Goal: Task Accomplishment & Management: Manage account settings

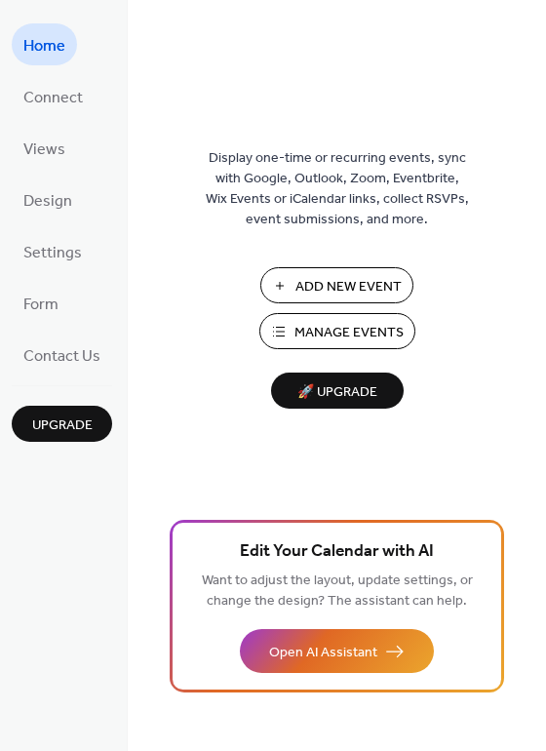
click at [316, 288] on span "Add New Event" at bounding box center [348, 287] width 106 height 20
click at [347, 327] on span "Manage Events" at bounding box center [348, 333] width 109 height 20
click at [67, 256] on span "Settings" at bounding box center [52, 253] width 59 height 30
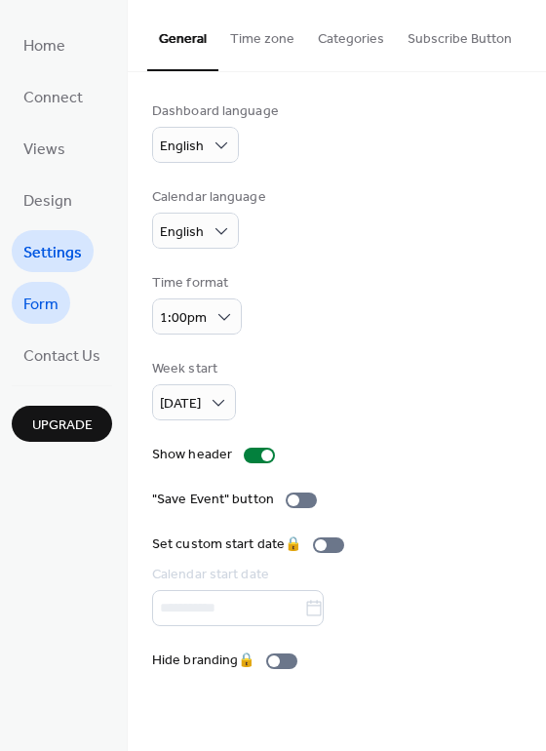
click at [42, 309] on span "Form" at bounding box center [40, 305] width 35 height 30
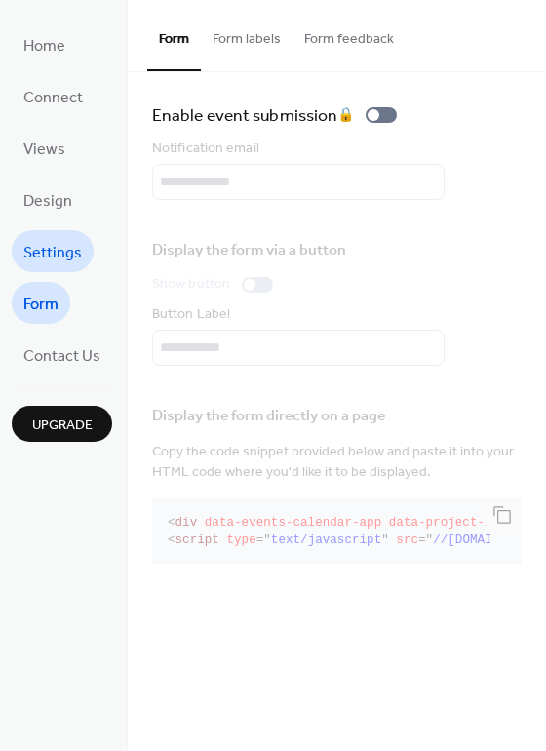
click at [69, 251] on span "Settings" at bounding box center [52, 253] width 59 height 30
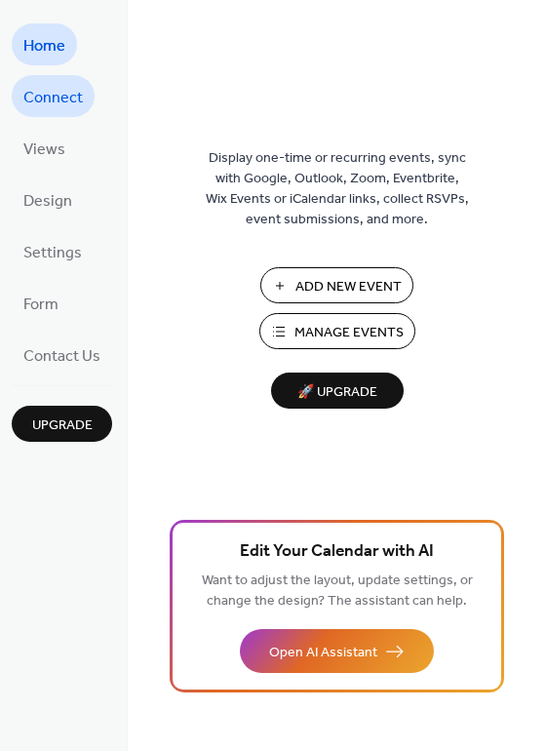
click at [60, 97] on span "Connect" at bounding box center [52, 98] width 59 height 30
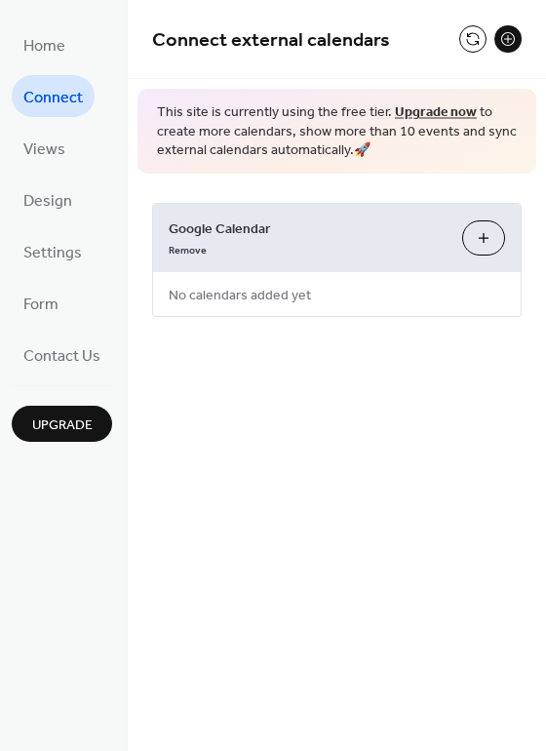
click at [489, 237] on button "Choose Calendars" at bounding box center [483, 237] width 43 height 35
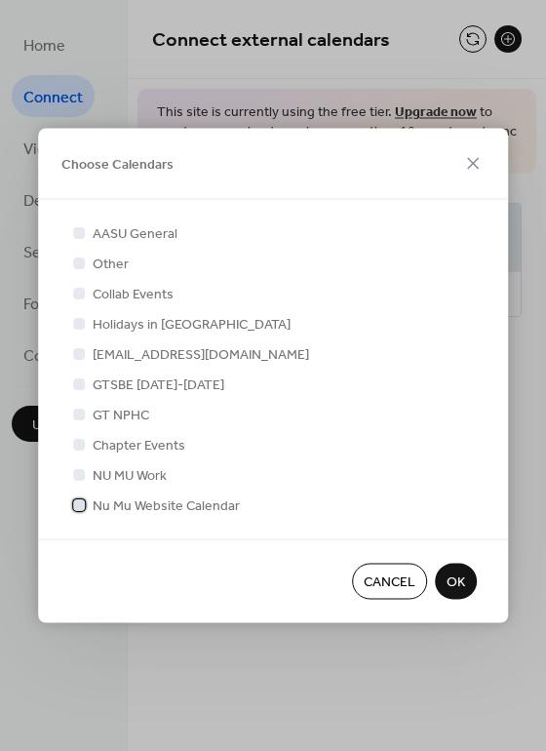
click at [138, 505] on span "Nu Mu Website Calendar" at bounding box center [166, 506] width 147 height 20
click at [445, 579] on button "OK" at bounding box center [456, 582] width 42 height 36
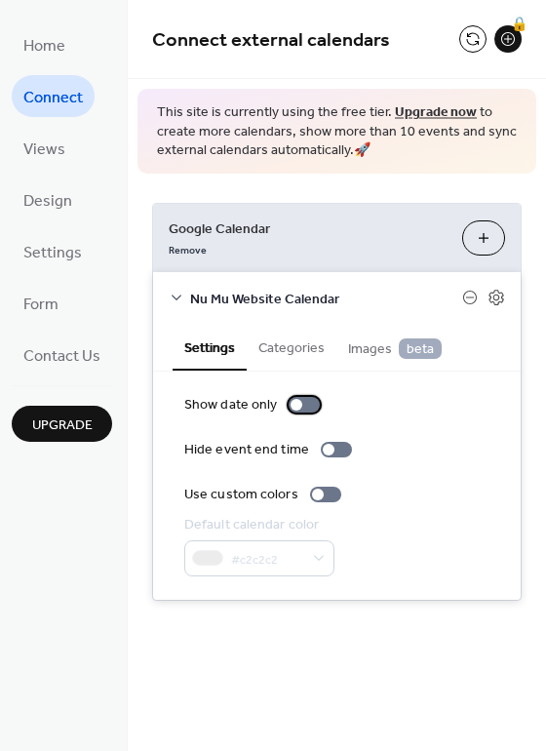
click at [293, 407] on div at bounding box center [297, 405] width 12 height 12
click at [319, 489] on div at bounding box center [325, 495] width 31 height 16
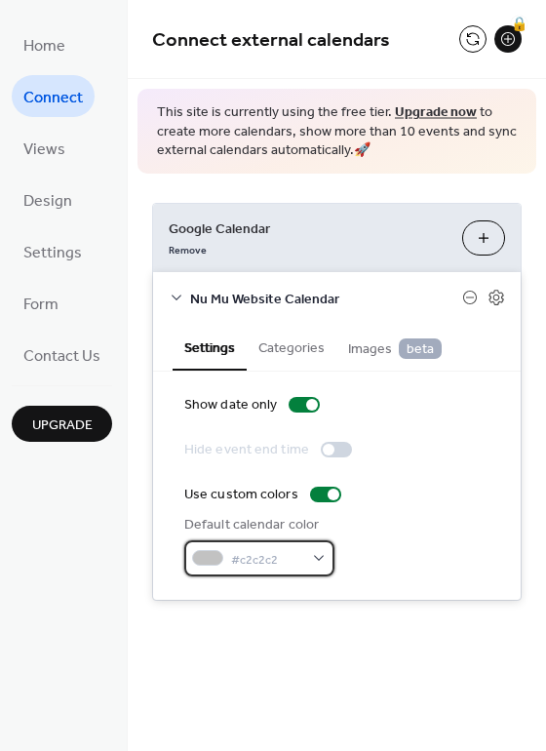
click at [300, 559] on span "#c2c2c2" at bounding box center [267, 559] width 72 height 20
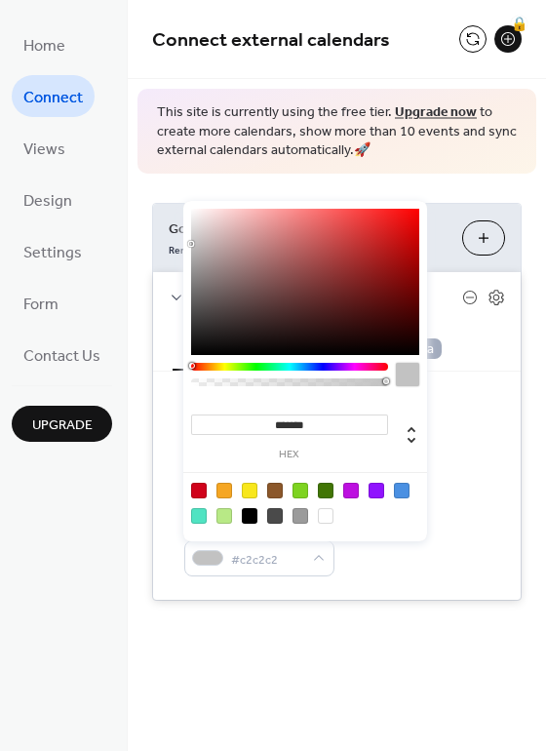
click at [249, 512] on div at bounding box center [250, 516] width 16 height 16
type input "*******"
click at [410, 560] on div "Default calendar color #000000FF" at bounding box center [336, 545] width 305 height 61
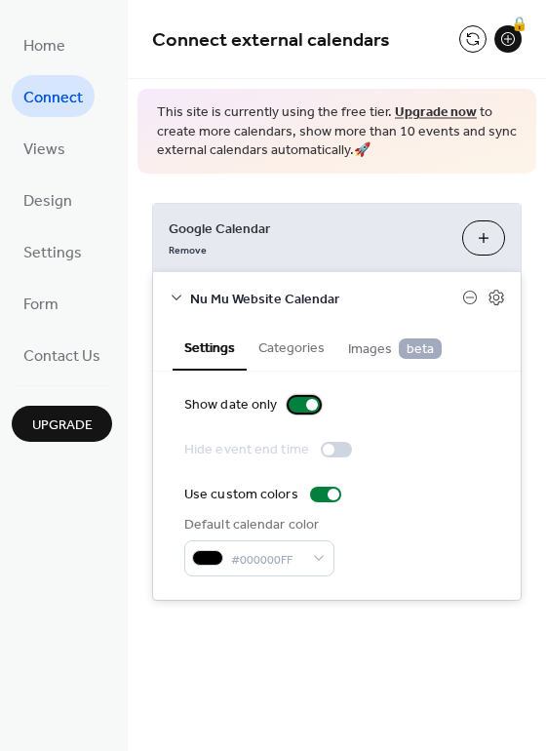
click at [298, 406] on div at bounding box center [304, 405] width 31 height 16
click at [330, 450] on div at bounding box center [336, 450] width 31 height 16
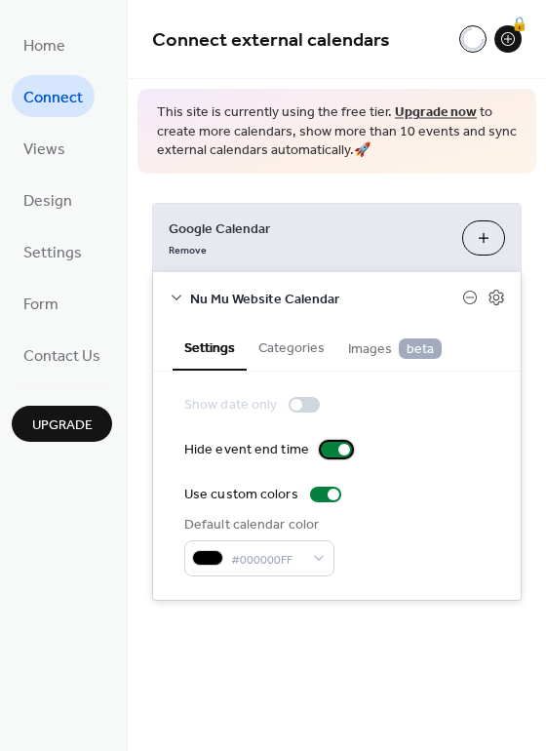
click at [331, 450] on div at bounding box center [336, 450] width 31 height 16
click at [302, 408] on div at bounding box center [304, 405] width 31 height 16
click at [286, 345] on button "Categories" at bounding box center [292, 346] width 90 height 45
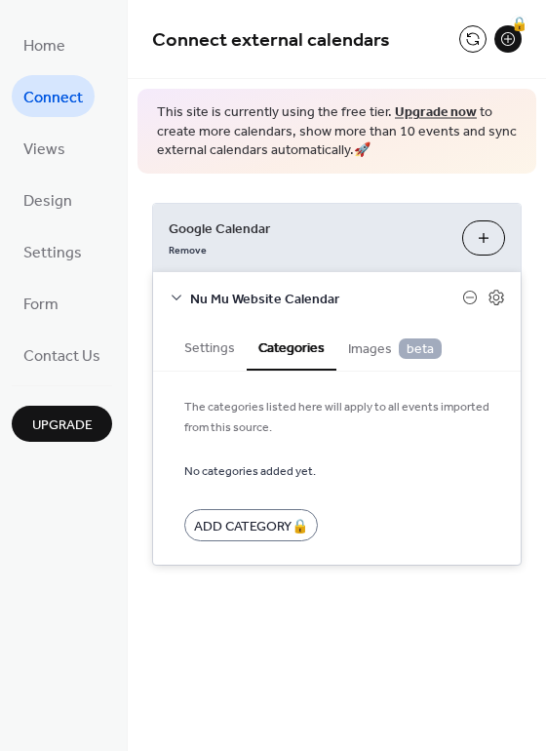
click at [227, 349] on button "Settings" at bounding box center [210, 346] width 74 height 45
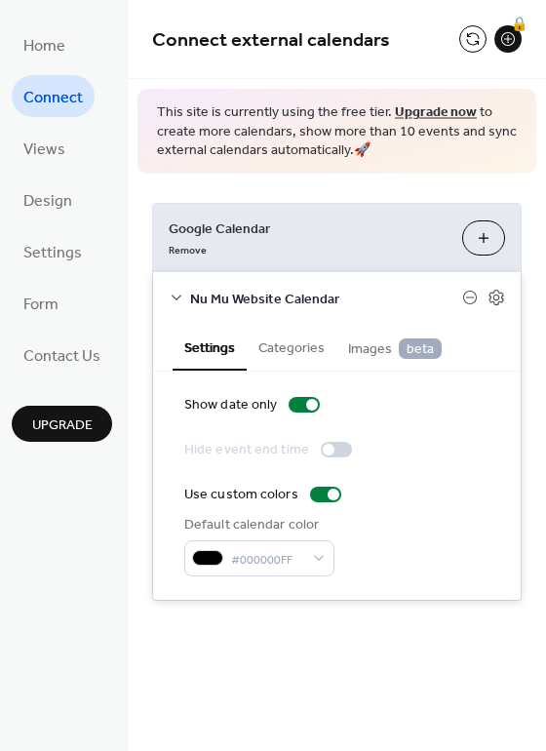
click at [341, 351] on button "Images beta" at bounding box center [394, 347] width 117 height 46
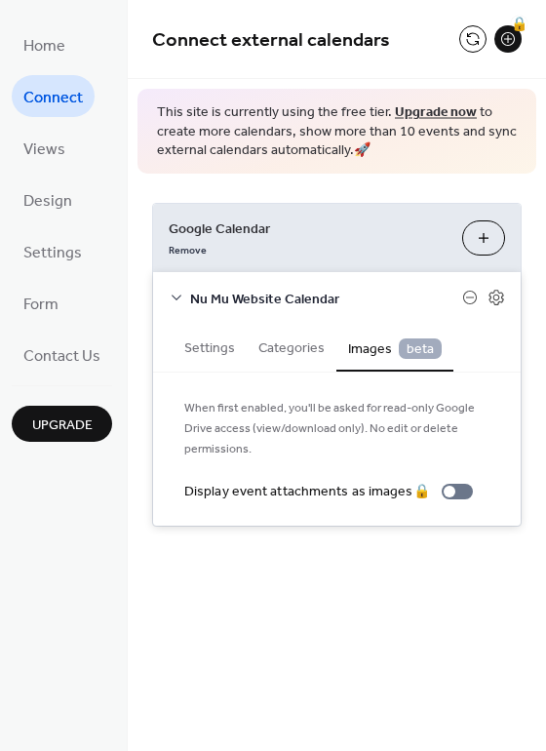
click at [239, 353] on button "Settings" at bounding box center [210, 346] width 74 height 45
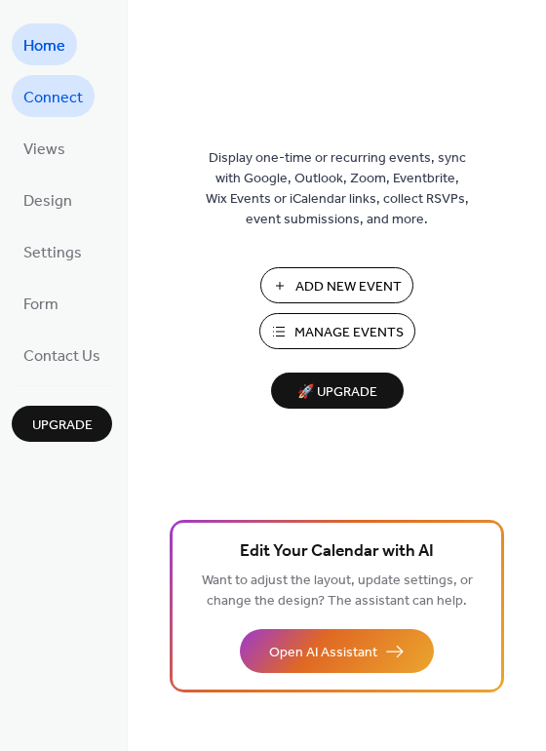
click at [60, 105] on span "Connect" at bounding box center [52, 98] width 59 height 30
click at [69, 96] on span "Connect" at bounding box center [52, 98] width 59 height 30
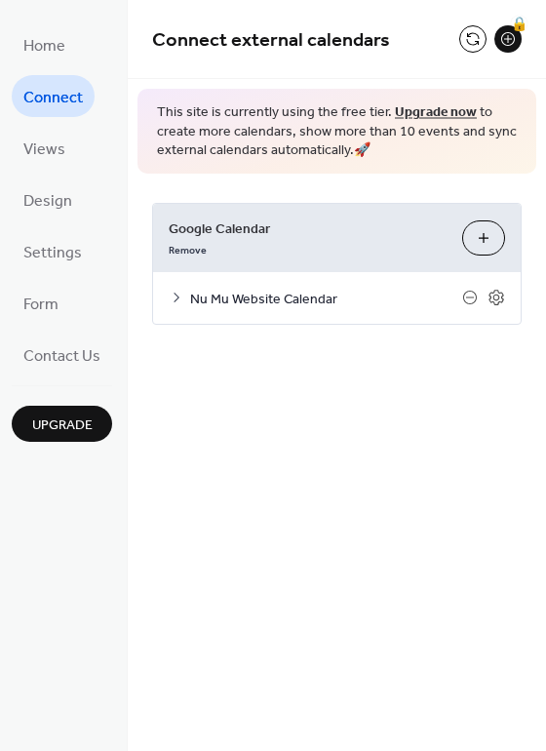
click at [419, 111] on link "Upgrade now" at bounding box center [436, 112] width 82 height 26
click at [178, 293] on icon at bounding box center [177, 298] width 16 height 16
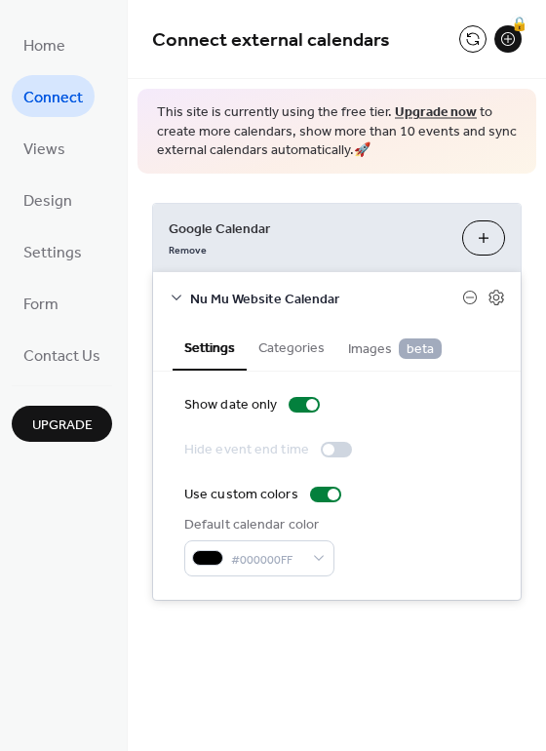
click at [178, 293] on icon at bounding box center [177, 298] width 16 height 16
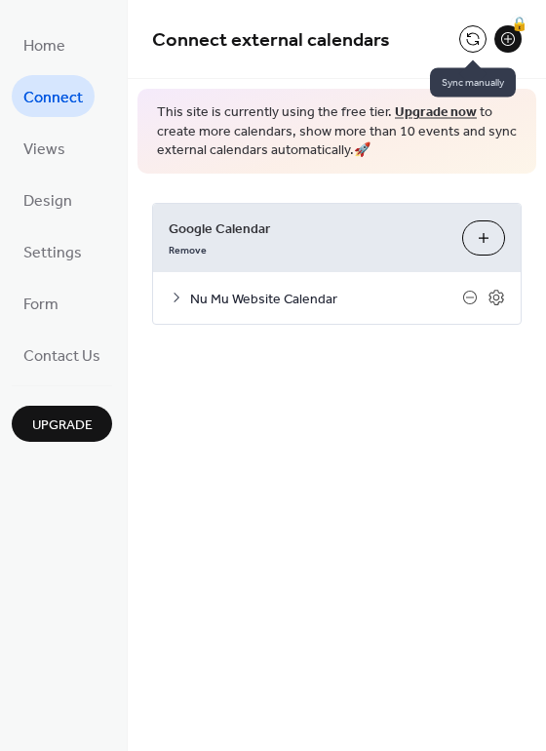
click at [479, 43] on button at bounding box center [472, 38] width 27 height 27
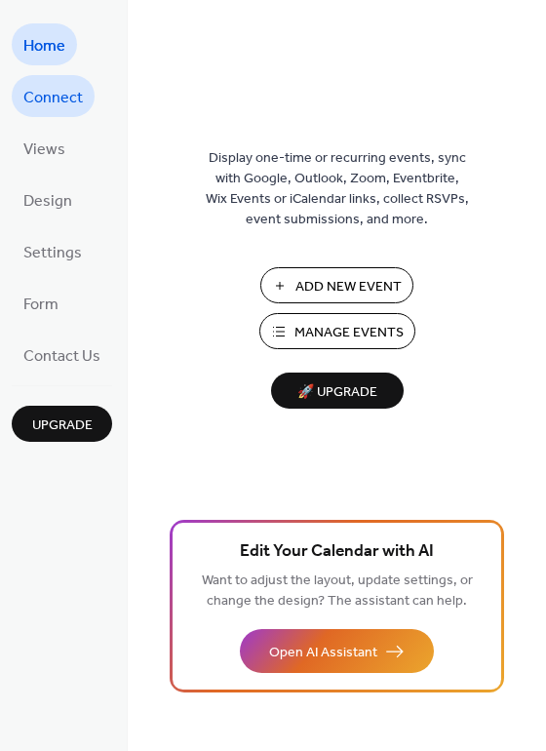
click at [56, 89] on span "Connect" at bounding box center [52, 98] width 59 height 30
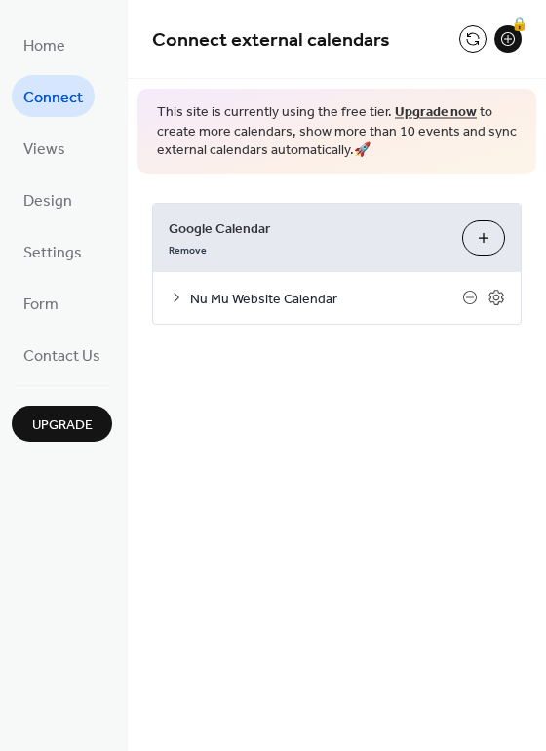
click at [170, 294] on icon at bounding box center [177, 298] width 16 height 16
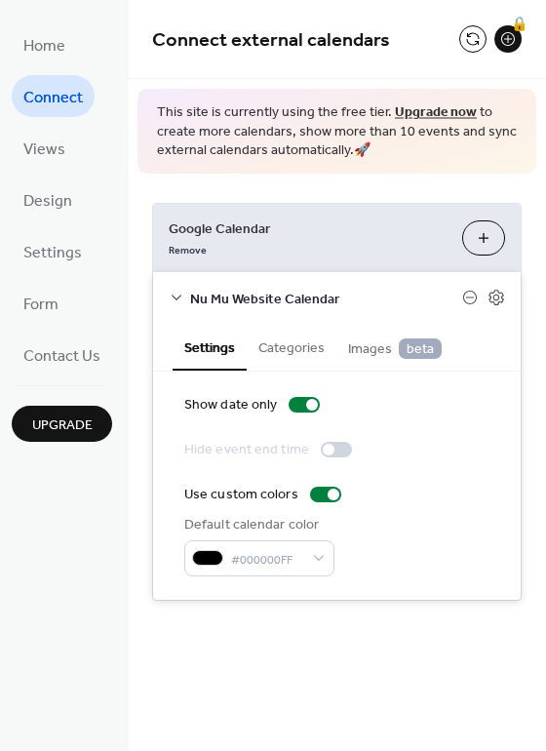
click at [284, 345] on button "Categories" at bounding box center [292, 346] width 90 height 45
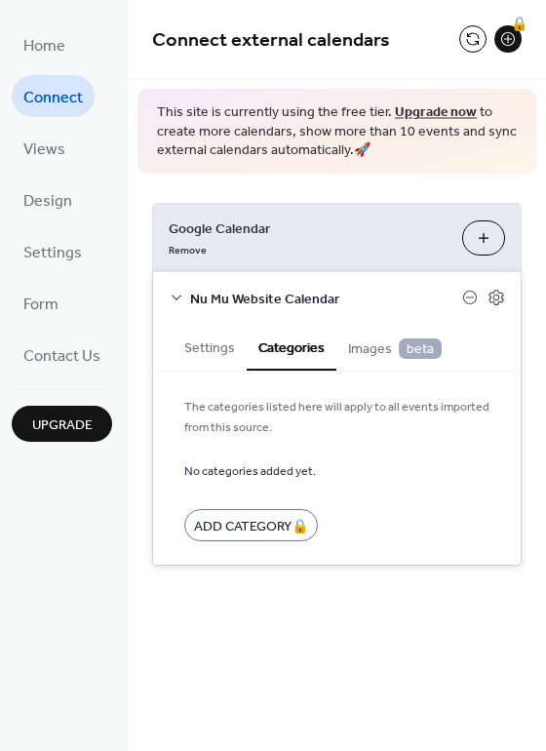
click at [353, 350] on span "Images beta" at bounding box center [395, 348] width 94 height 21
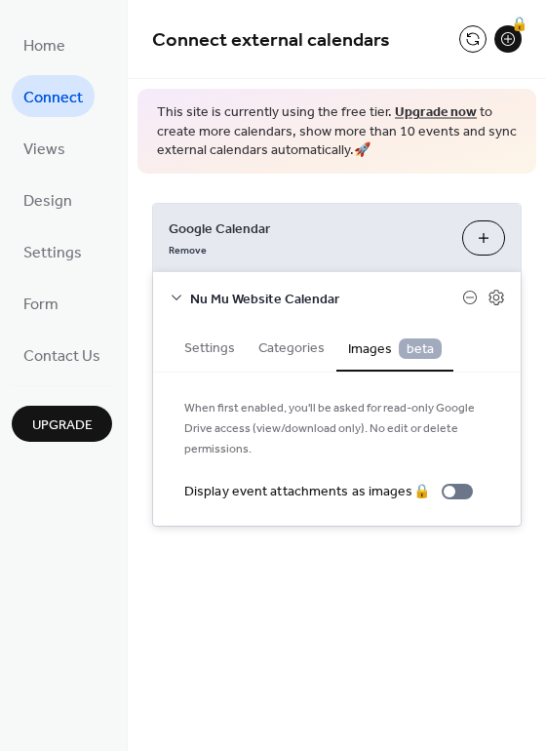
click at [284, 349] on button "Categories" at bounding box center [292, 346] width 90 height 45
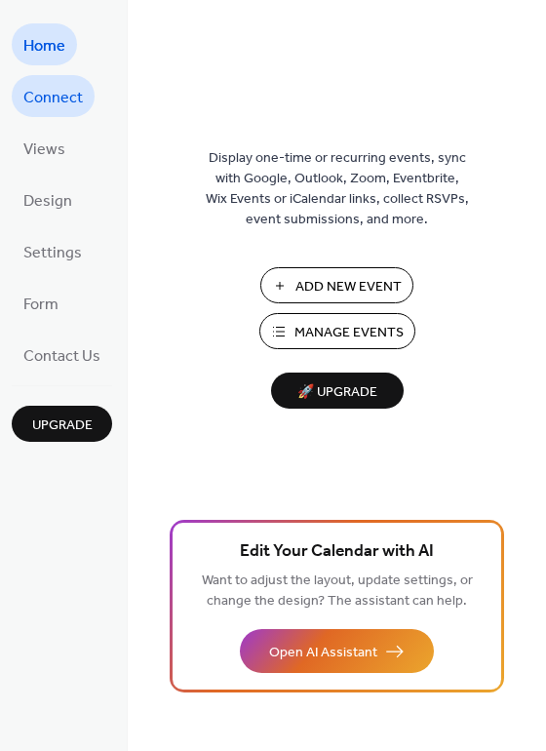
click at [59, 98] on span "Connect" at bounding box center [52, 98] width 59 height 30
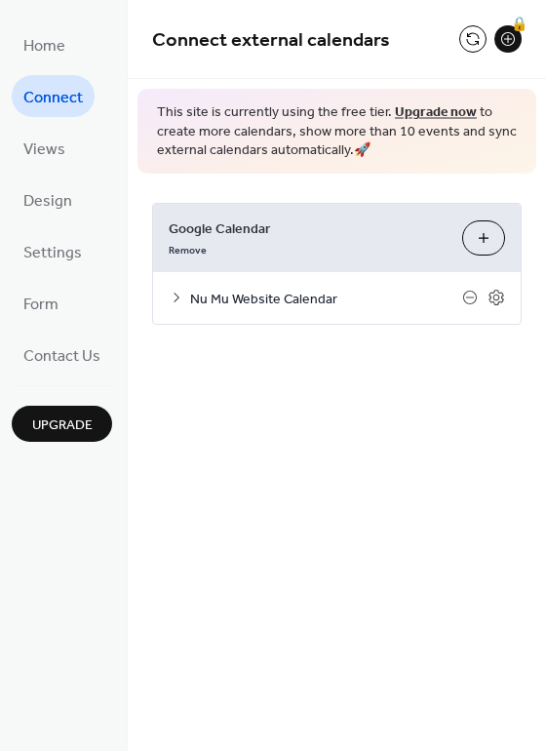
click at [471, 41] on button at bounding box center [472, 38] width 27 height 27
